Goal: Information Seeking & Learning: Learn about a topic

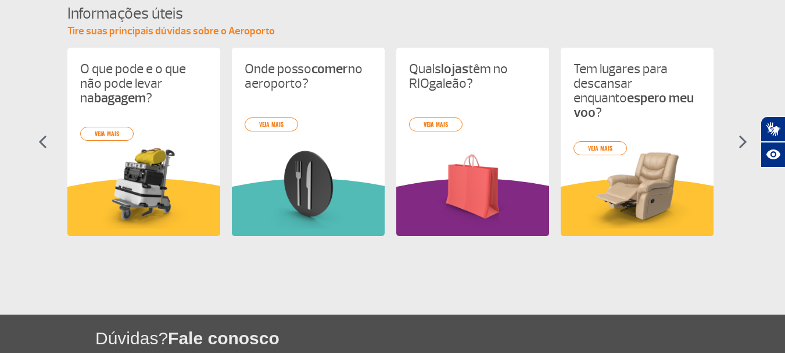
scroll to position [638, 0]
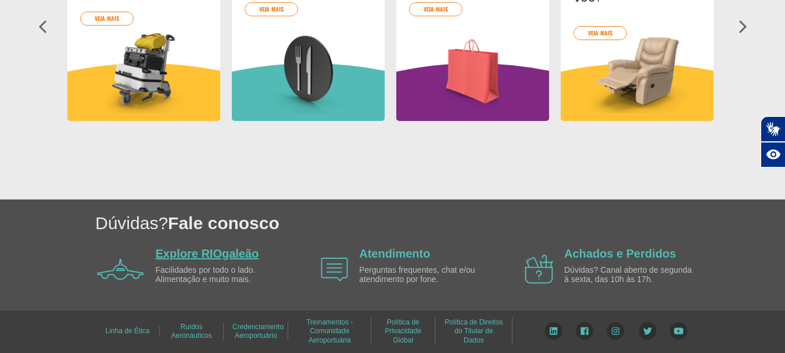
click at [198, 248] on link "Explore RIOgaleão" at bounding box center [207, 253] width 103 height 13
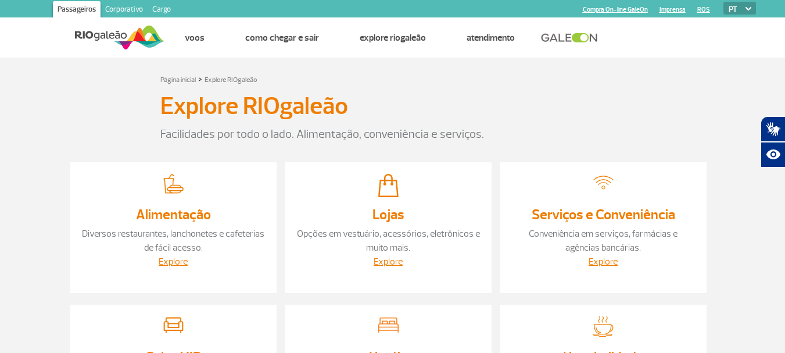
click at [125, 12] on link "Corporativo" at bounding box center [124, 10] width 47 height 19
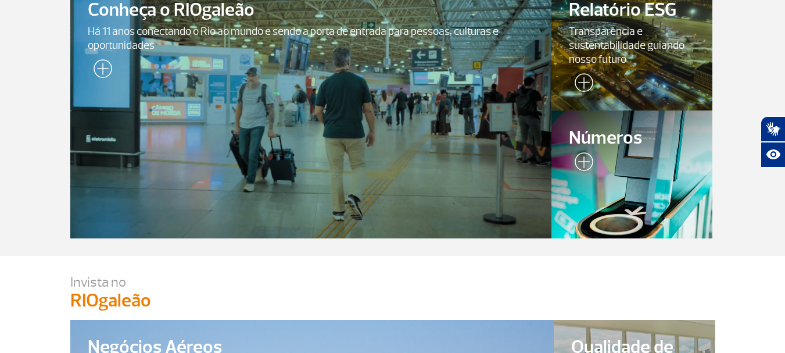
scroll to position [116, 0]
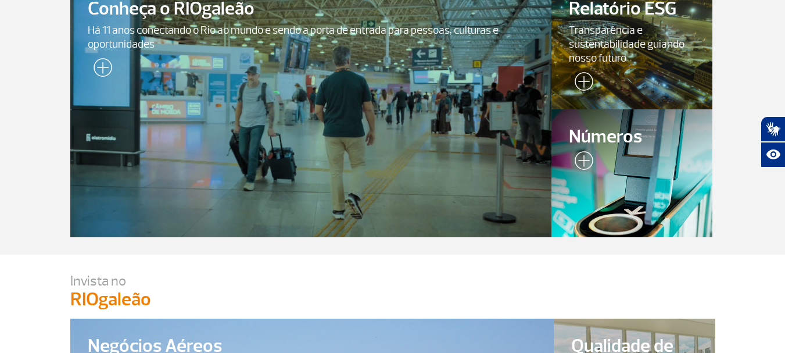
click at [648, 133] on span "Números" at bounding box center [632, 137] width 126 height 20
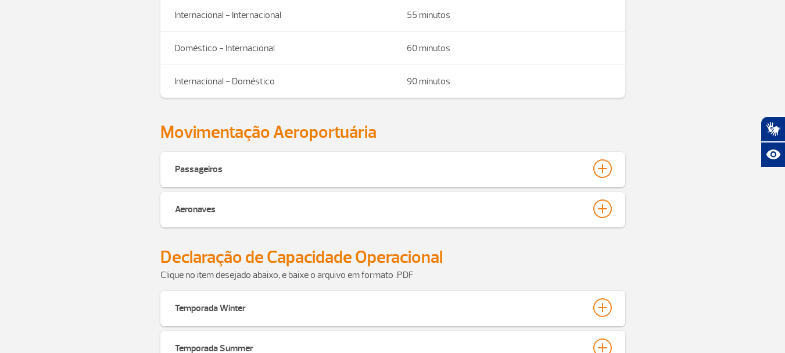
scroll to position [465, 0]
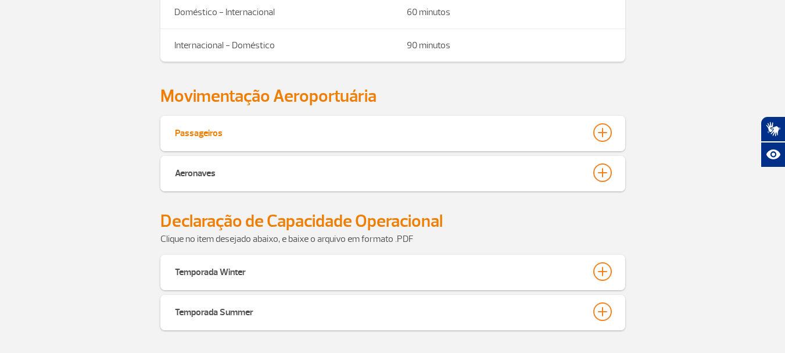
click at [402, 132] on button "Passageiros" at bounding box center [392, 133] width 437 height 20
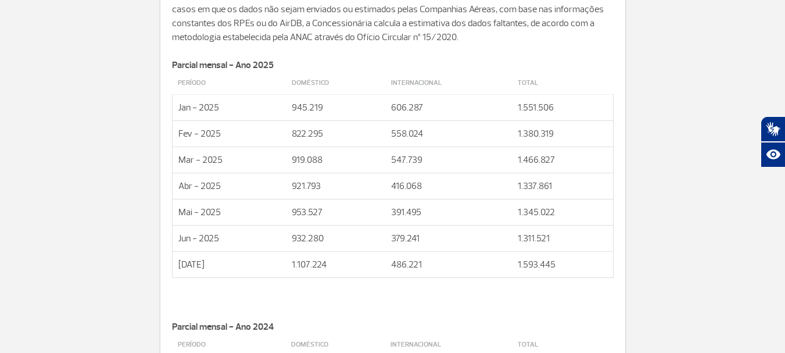
scroll to position [638, 0]
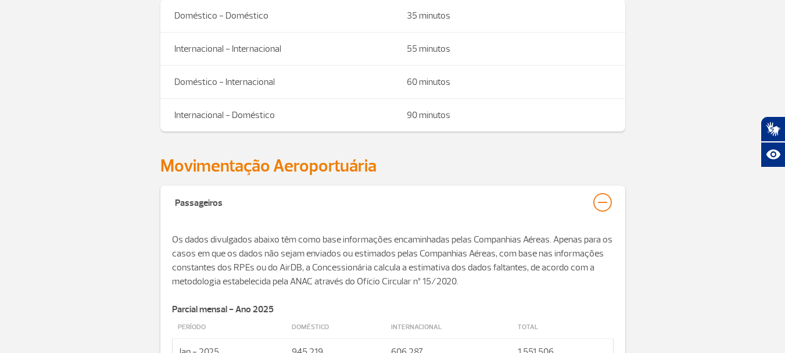
scroll to position [231, 0]
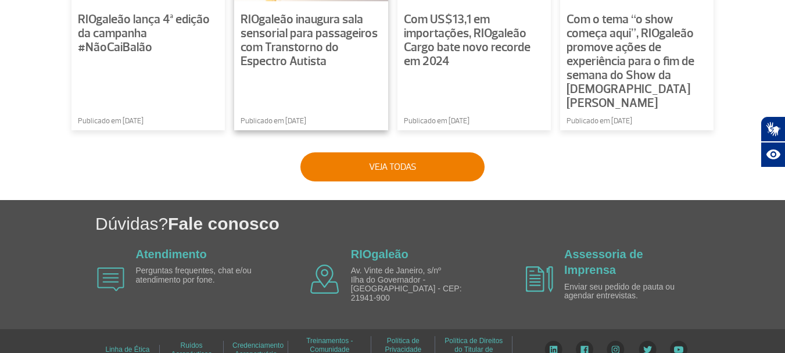
scroll to position [998, 0]
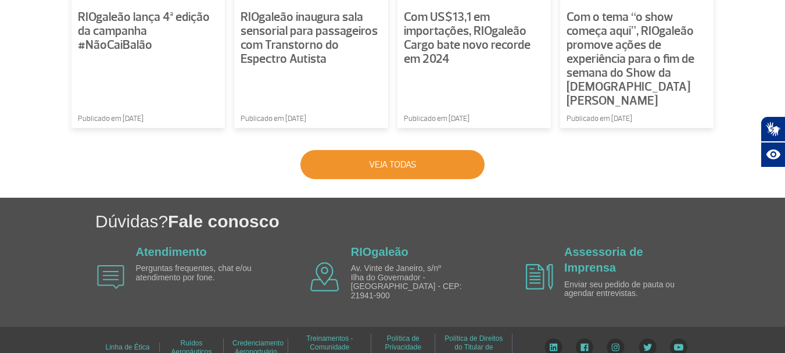
click at [358, 150] on button "Veja todas" at bounding box center [393, 164] width 184 height 29
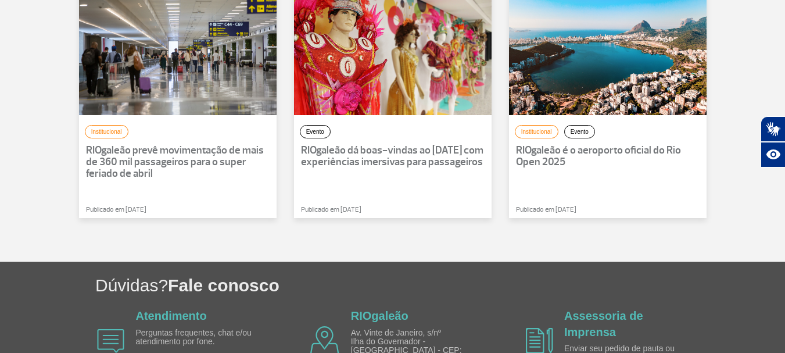
scroll to position [731, 0]
